Goal: Task Accomplishment & Management: Manage account settings

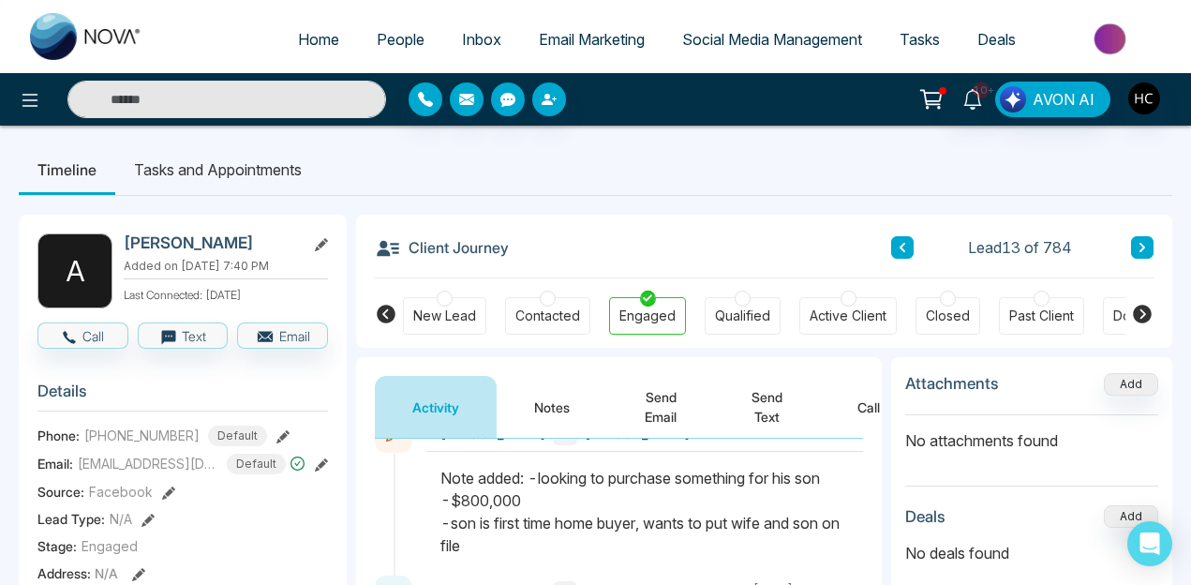
scroll to position [35, 0]
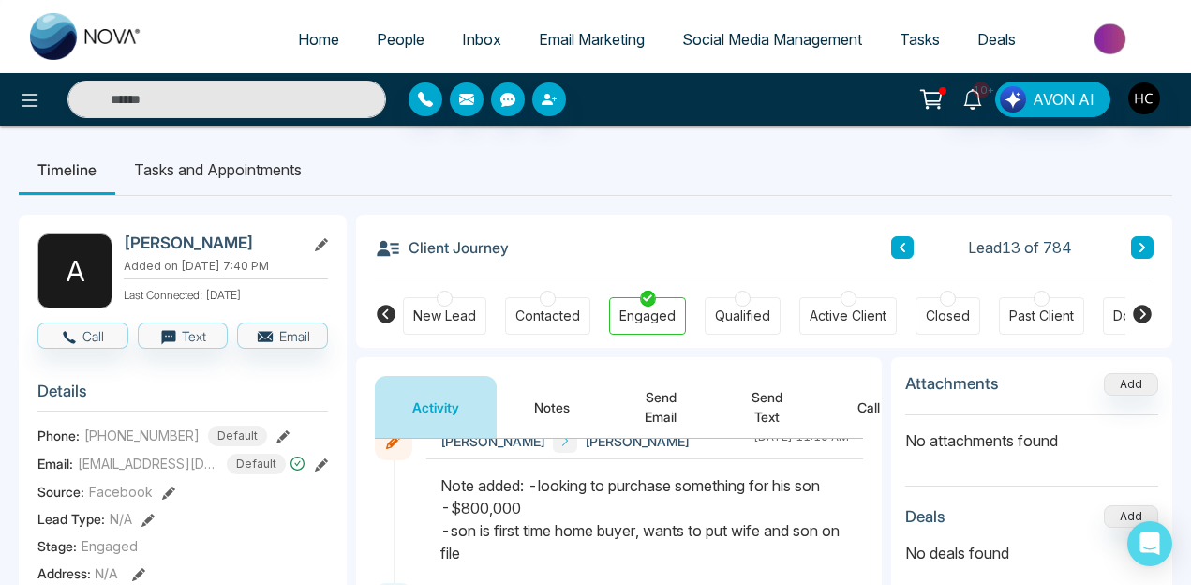
click at [548, 408] on button "Notes" at bounding box center [552, 407] width 111 height 62
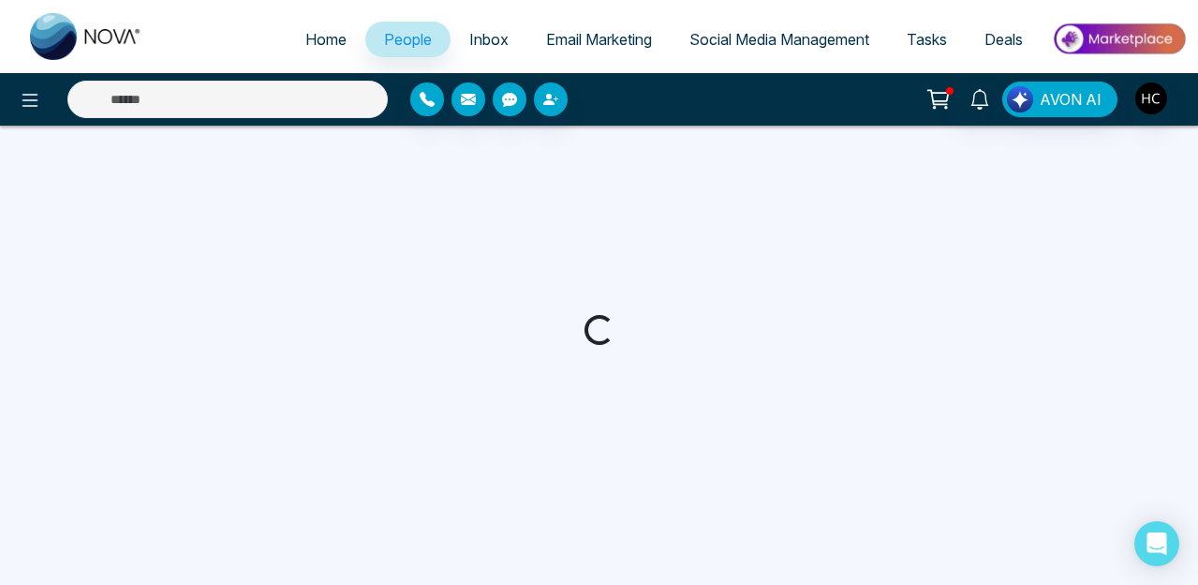
click at [165, 96] on input "text" at bounding box center [227, 99] width 320 height 37
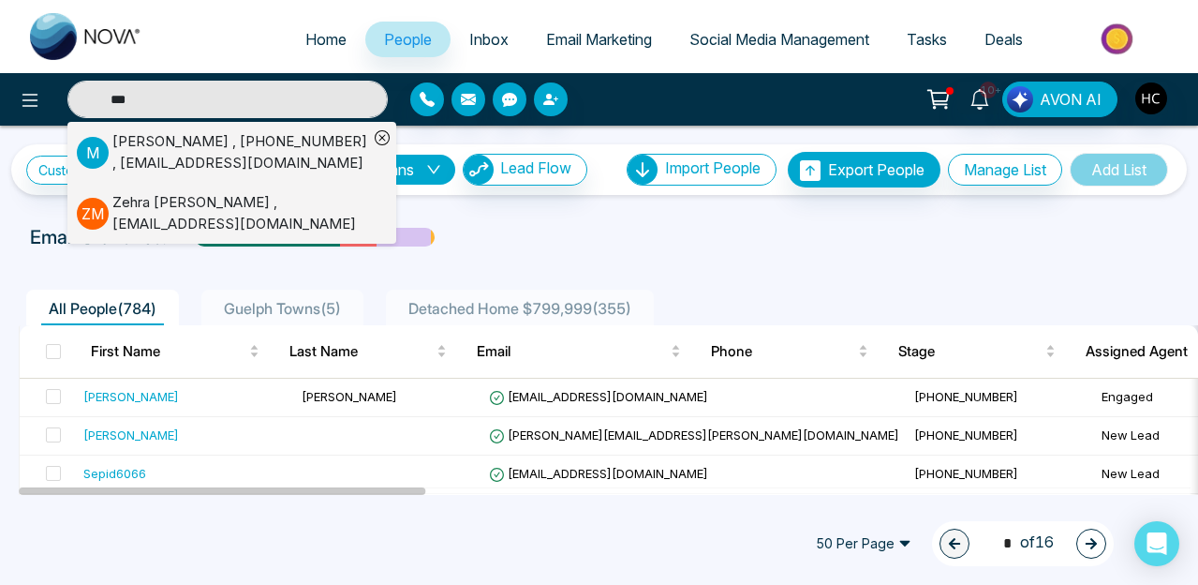
type input "***"
click at [294, 158] on div "Meher Hakim , +16479236343 , meherhakim@gmail.com" at bounding box center [240, 152] width 256 height 42
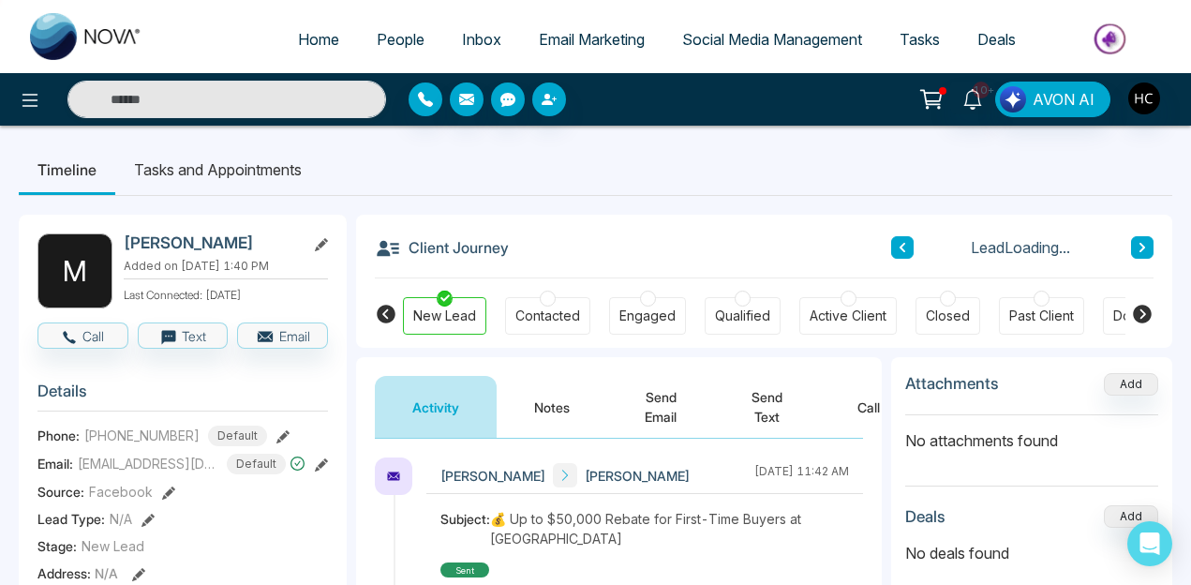
click at [572, 400] on button "Notes" at bounding box center [552, 407] width 111 height 62
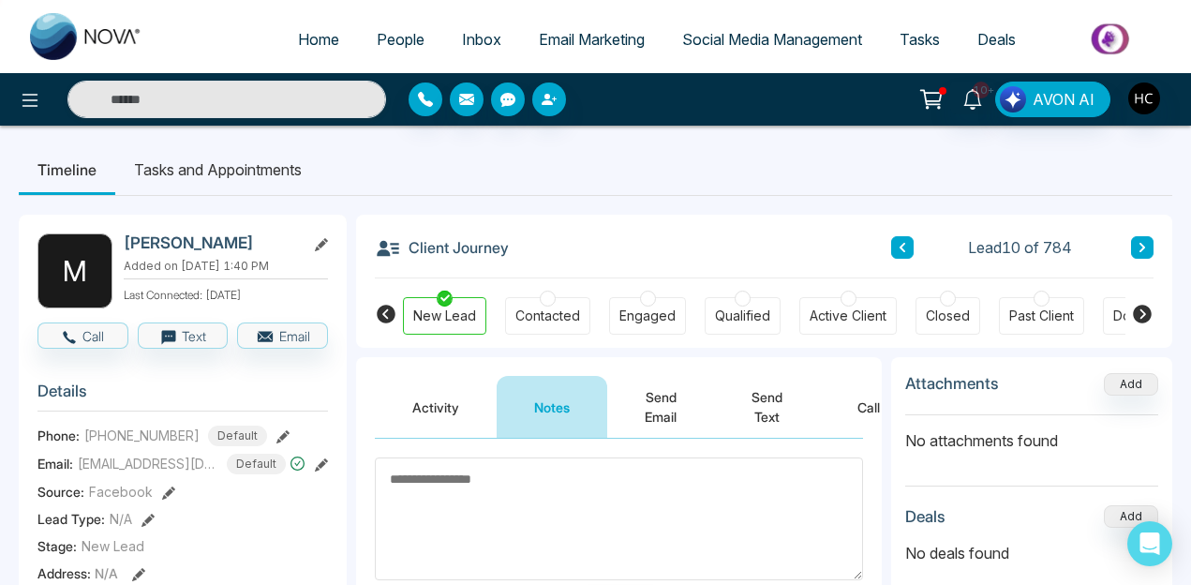
click at [406, 397] on button "Activity" at bounding box center [436, 407] width 122 height 62
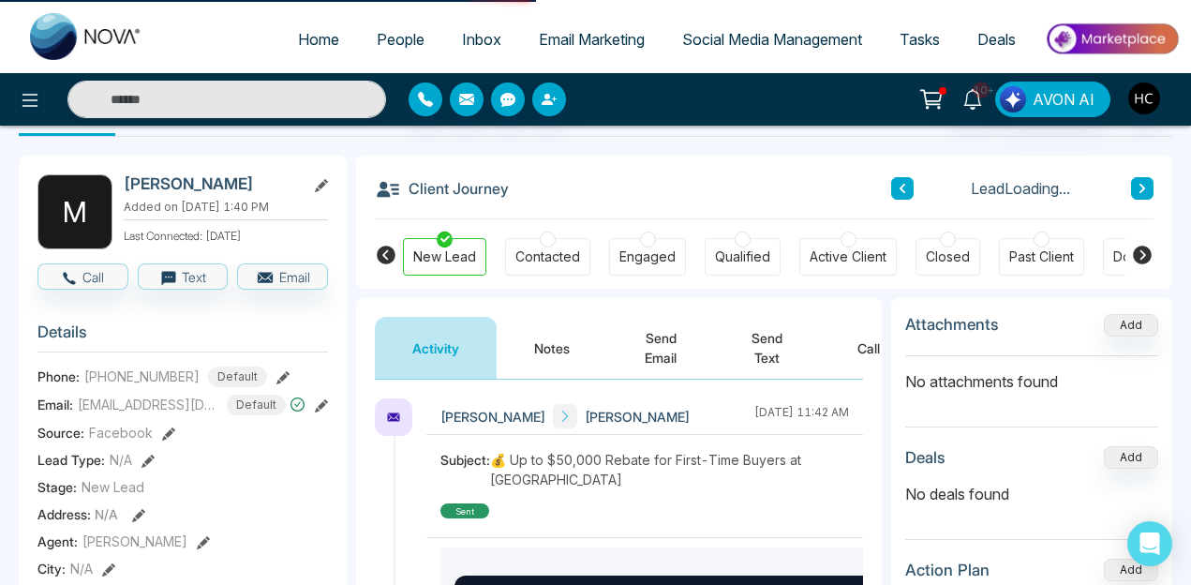
scroll to position [84, 0]
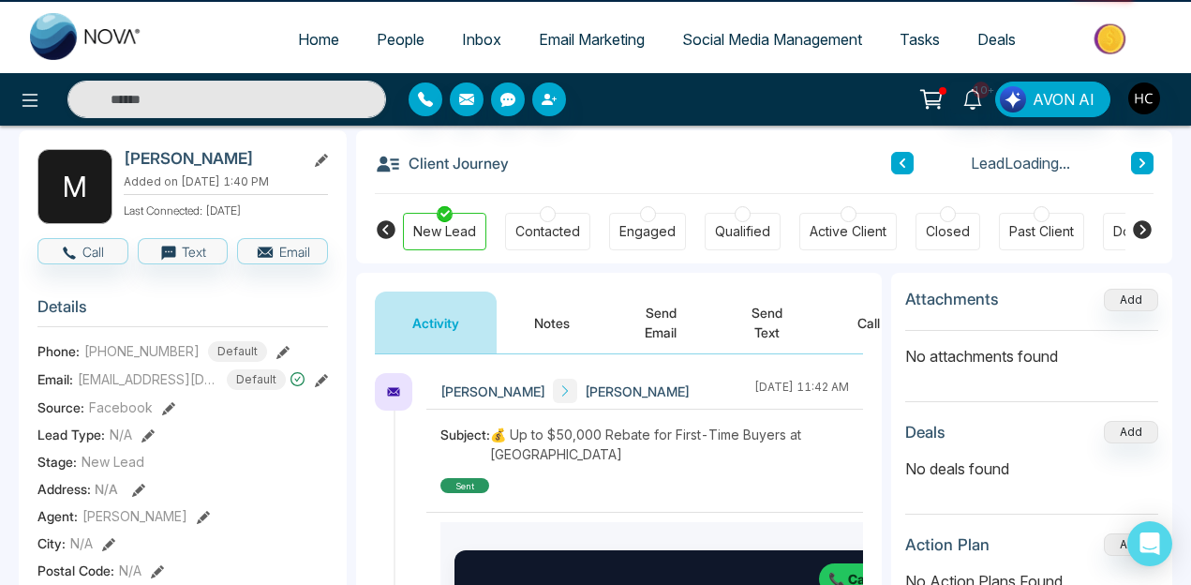
click at [561, 220] on div "Contacted" at bounding box center [547, 231] width 85 height 37
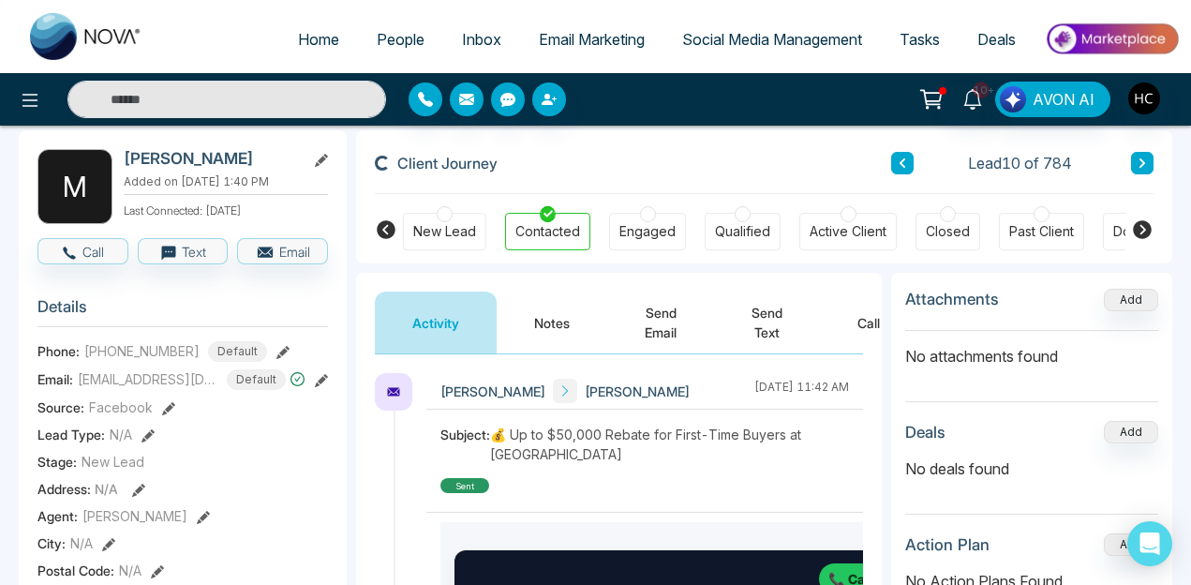
click at [550, 334] on button "Notes" at bounding box center [552, 322] width 111 height 62
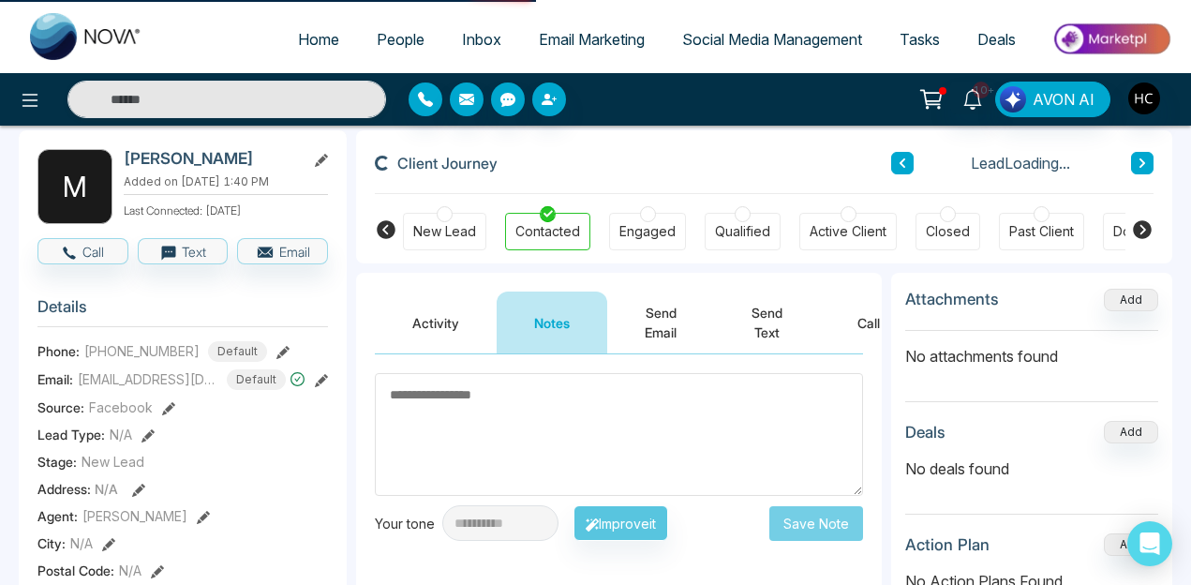
click at [484, 412] on textarea at bounding box center [619, 434] width 488 height 123
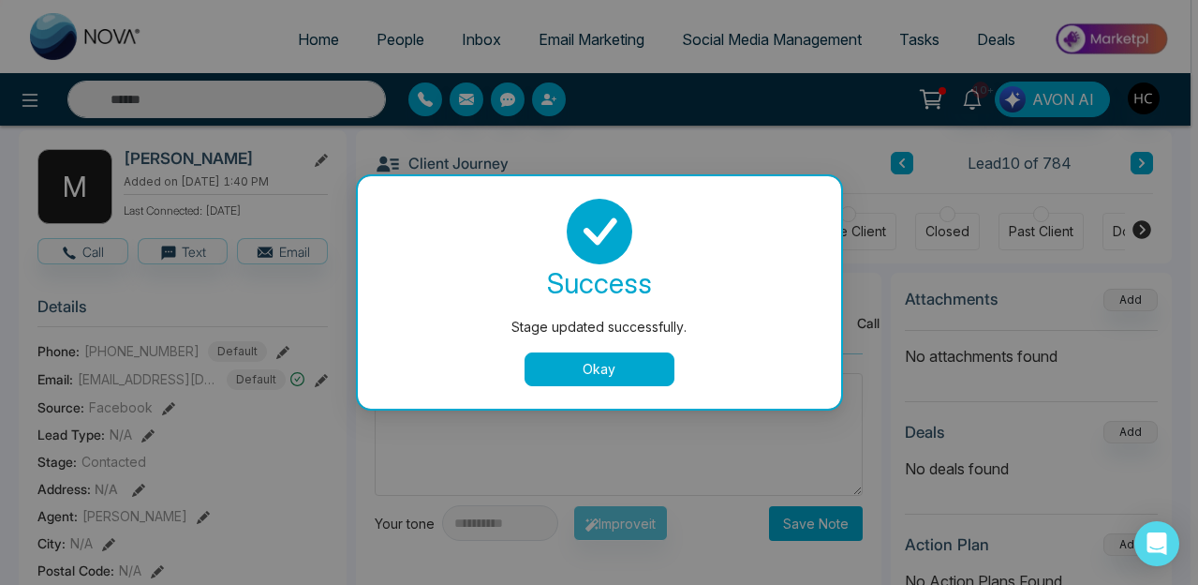
click at [591, 364] on button "Okay" at bounding box center [600, 369] width 150 height 34
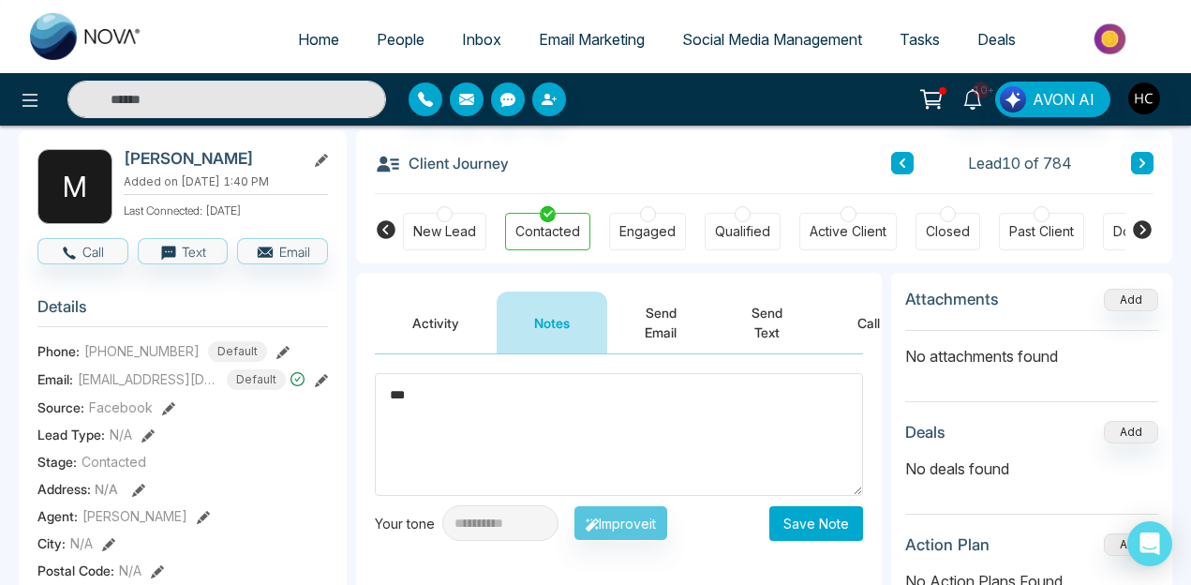
click at [565, 407] on textarea "***" at bounding box center [619, 434] width 488 height 123
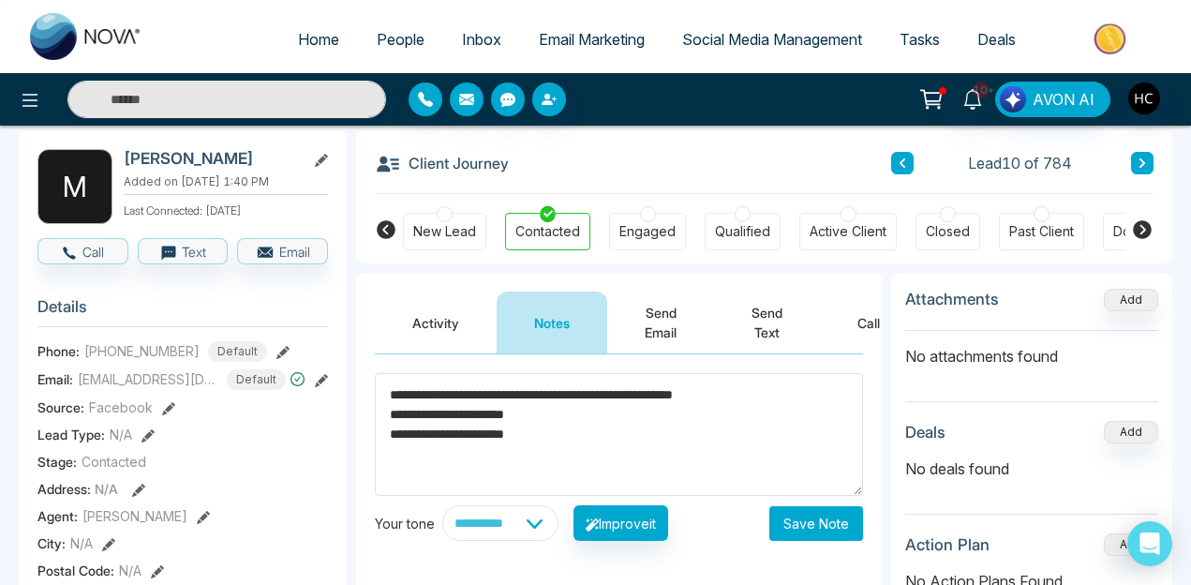
type textarea "**********"
click at [819, 527] on button "Save Note" at bounding box center [816, 523] width 94 height 35
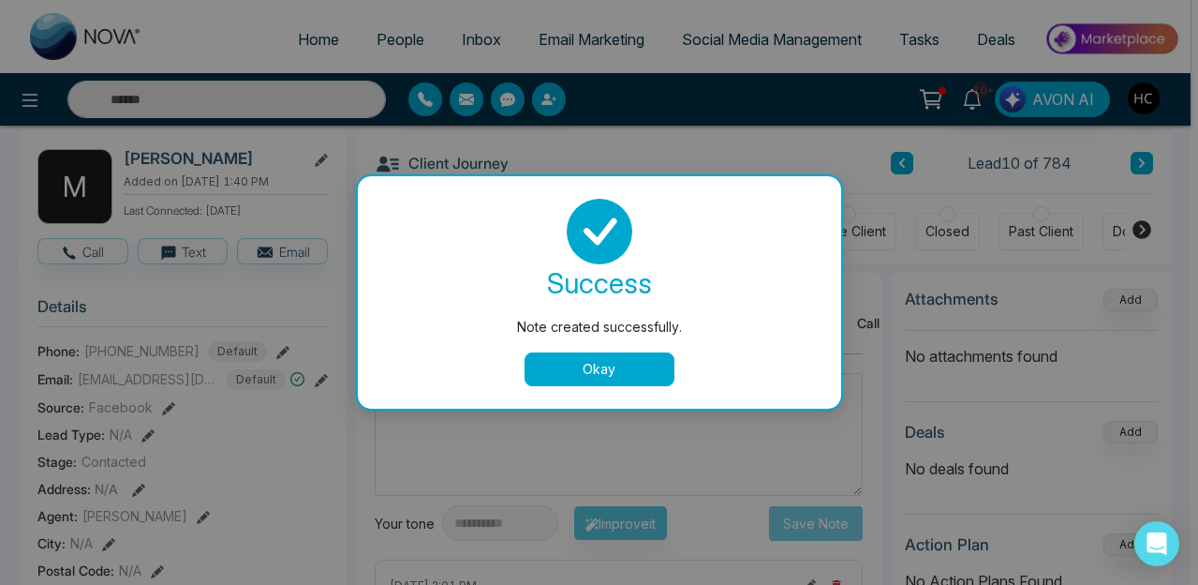
click at [587, 379] on button "Okay" at bounding box center [600, 369] width 150 height 34
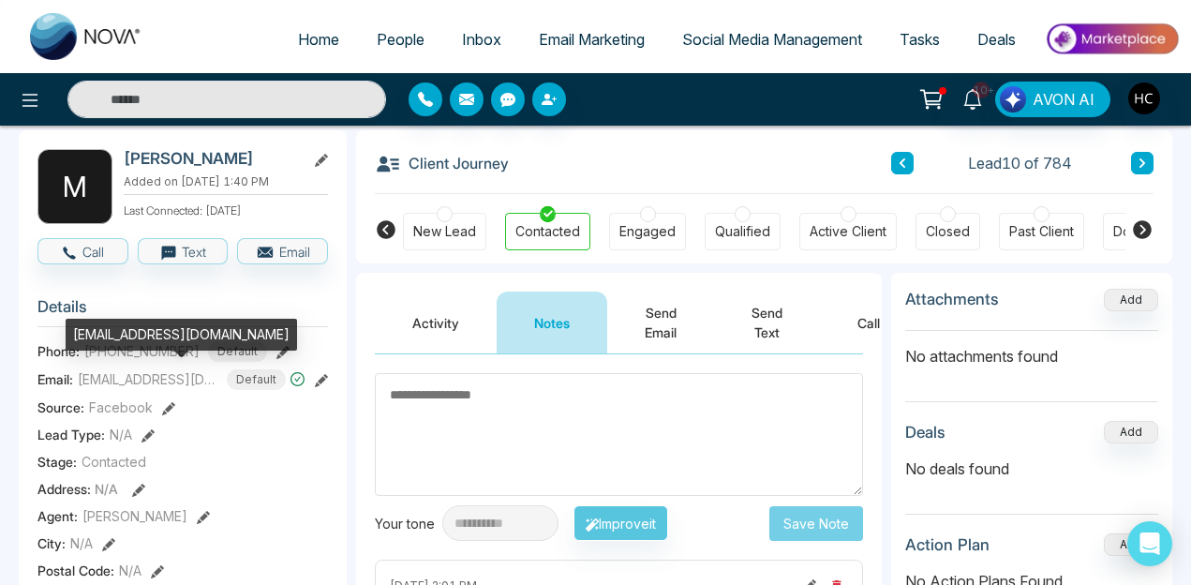
click at [144, 379] on span "meherhakim@gmail.com" at bounding box center [148, 379] width 141 height 20
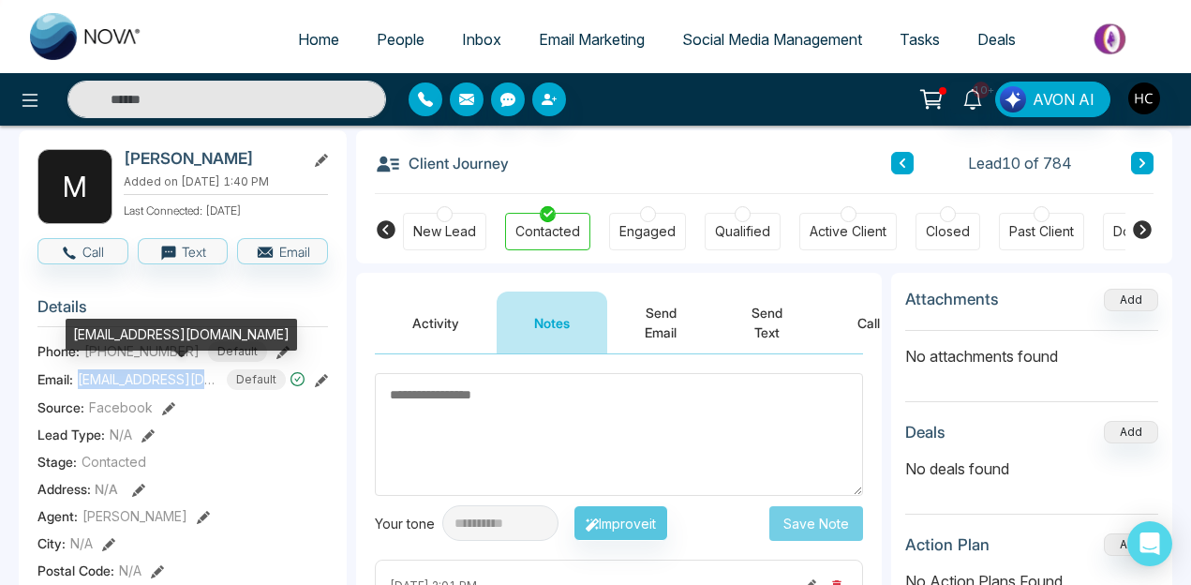
copy span "meherhakim@gmail.com"
